Goal: Information Seeking & Learning: Learn about a topic

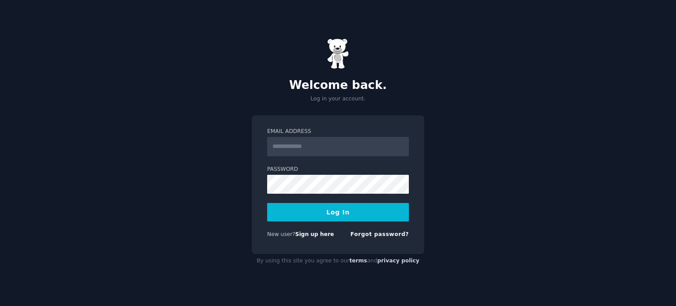
click at [354, 148] on input "Email Address" at bounding box center [338, 146] width 142 height 19
type input "**********"
click at [338, 210] on button "Log In" at bounding box center [338, 212] width 142 height 18
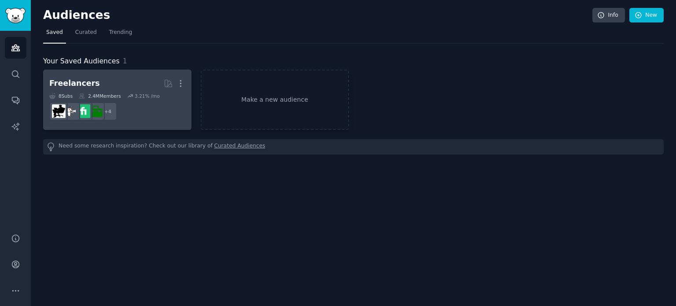
click at [125, 105] on dd "r/WorkOnline, r/freelance, r/freelanceWriters, r/Upwork + 4" at bounding box center [117, 111] width 136 height 25
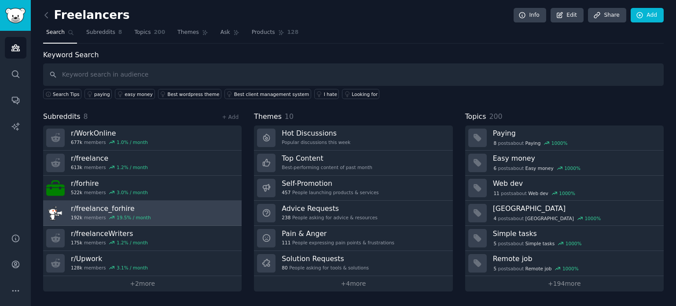
click at [132, 207] on h3 "r/ freelance_forhire" at bounding box center [111, 208] width 80 height 9
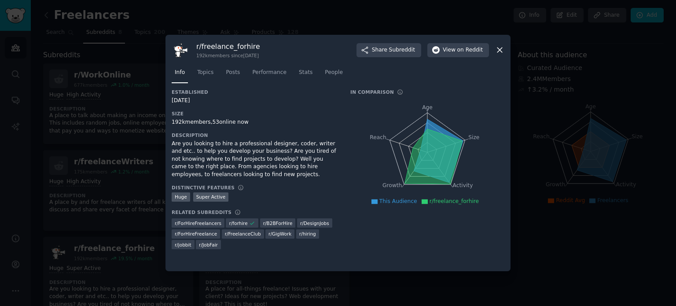
click at [498, 50] on icon at bounding box center [499, 49] width 9 height 9
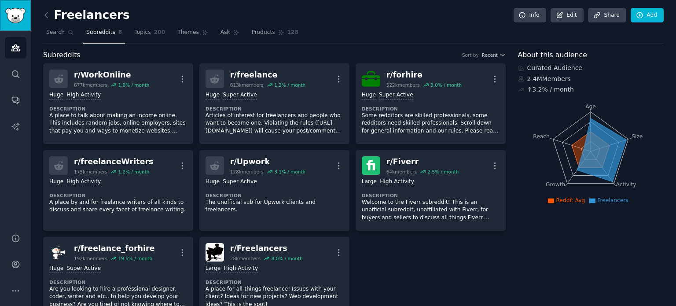
click at [11, 9] on img "Sidebar" at bounding box center [15, 15] width 20 height 15
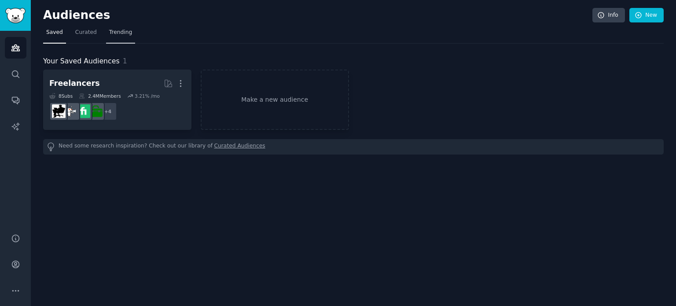
click at [120, 33] on span "Trending" at bounding box center [120, 33] width 23 height 8
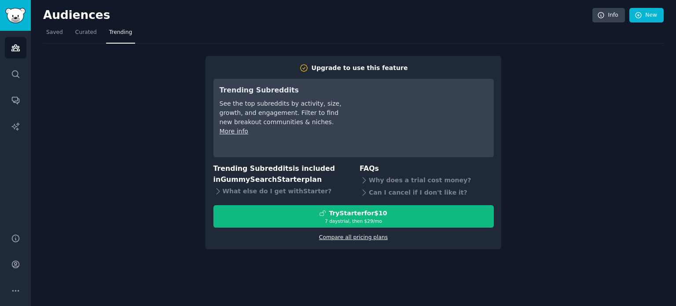
click at [371, 239] on link "Compare all pricing plans" at bounding box center [353, 237] width 69 height 6
